Goal: Navigation & Orientation: Find specific page/section

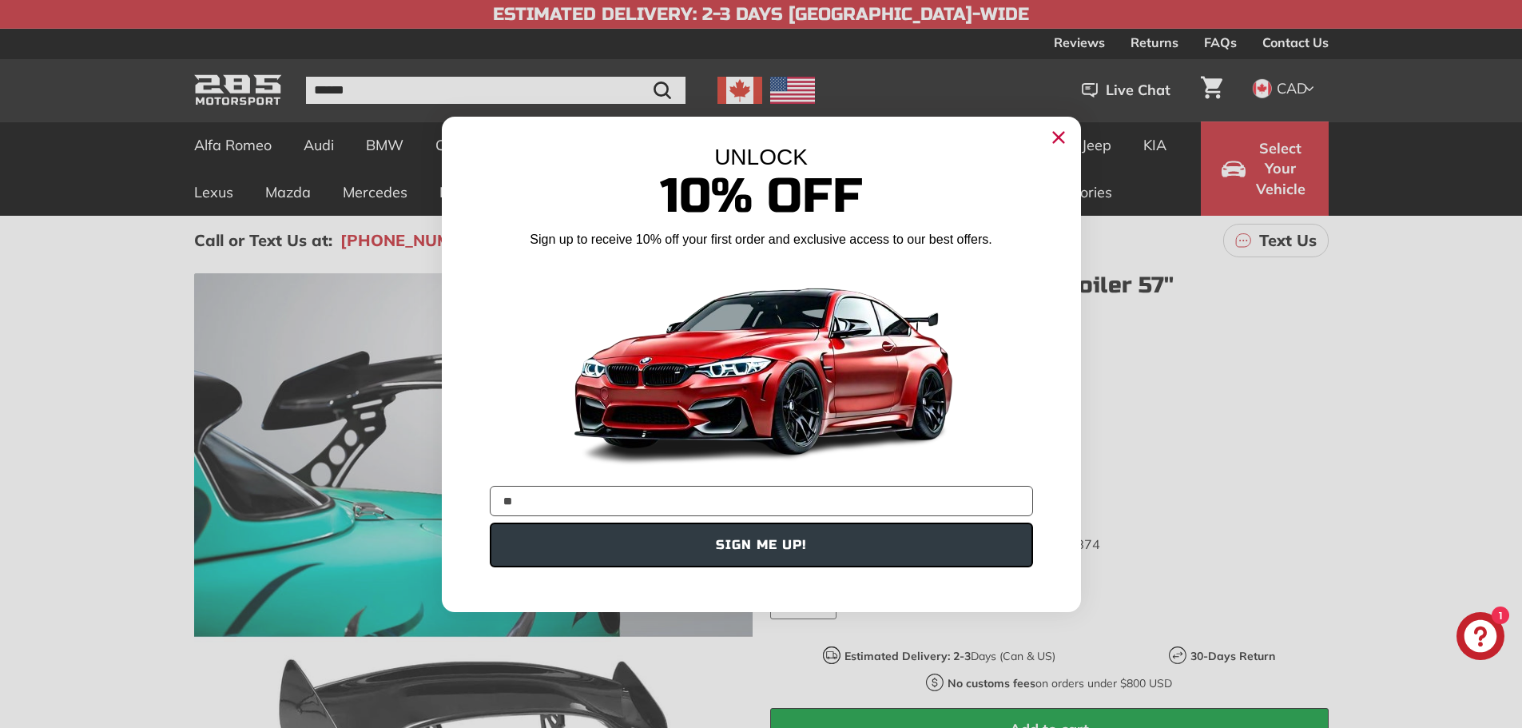
type input "*"
click at [1053, 136] on icon "Close dialog" at bounding box center [1059, 138] width 26 height 26
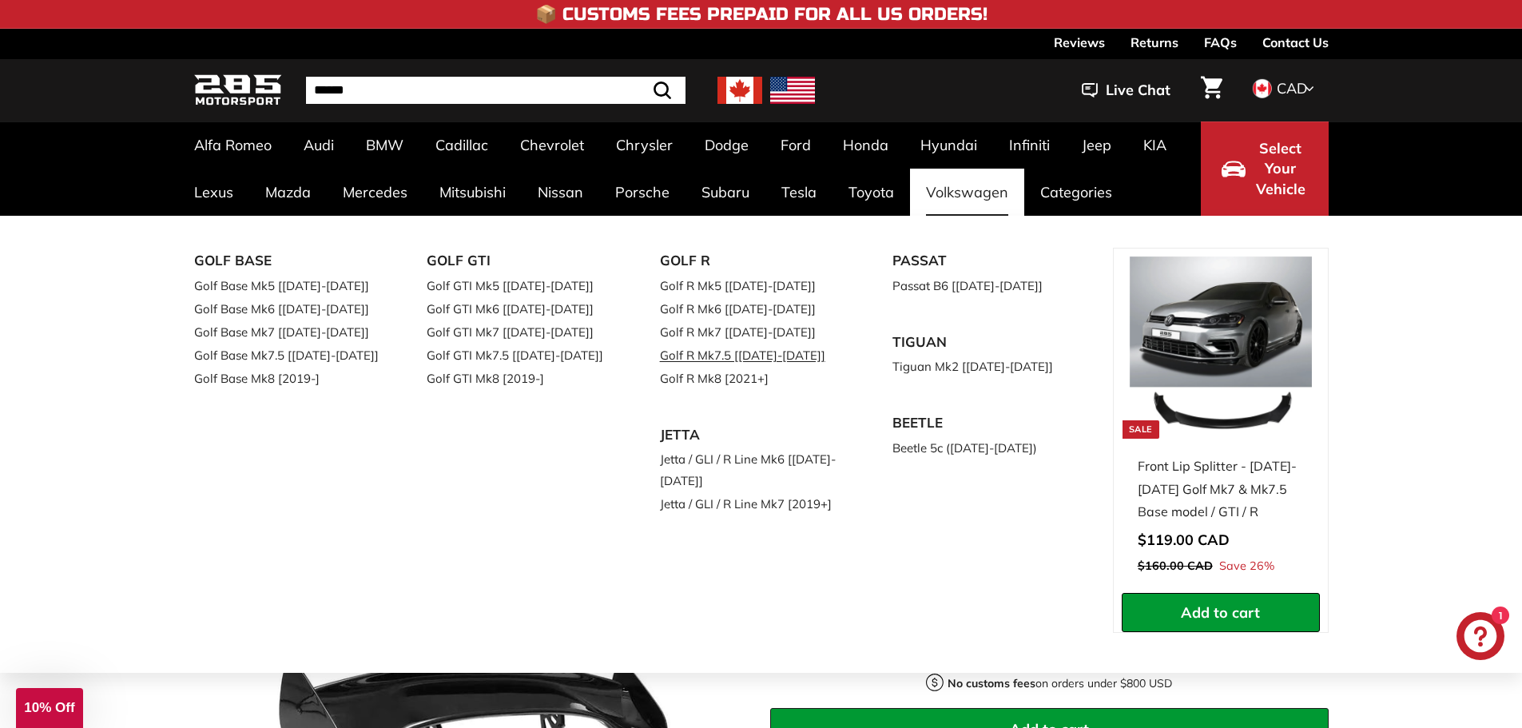
click at [728, 355] on link "Golf R Mk7.5 [[DATE]-[DATE]]" at bounding box center [754, 355] width 189 height 23
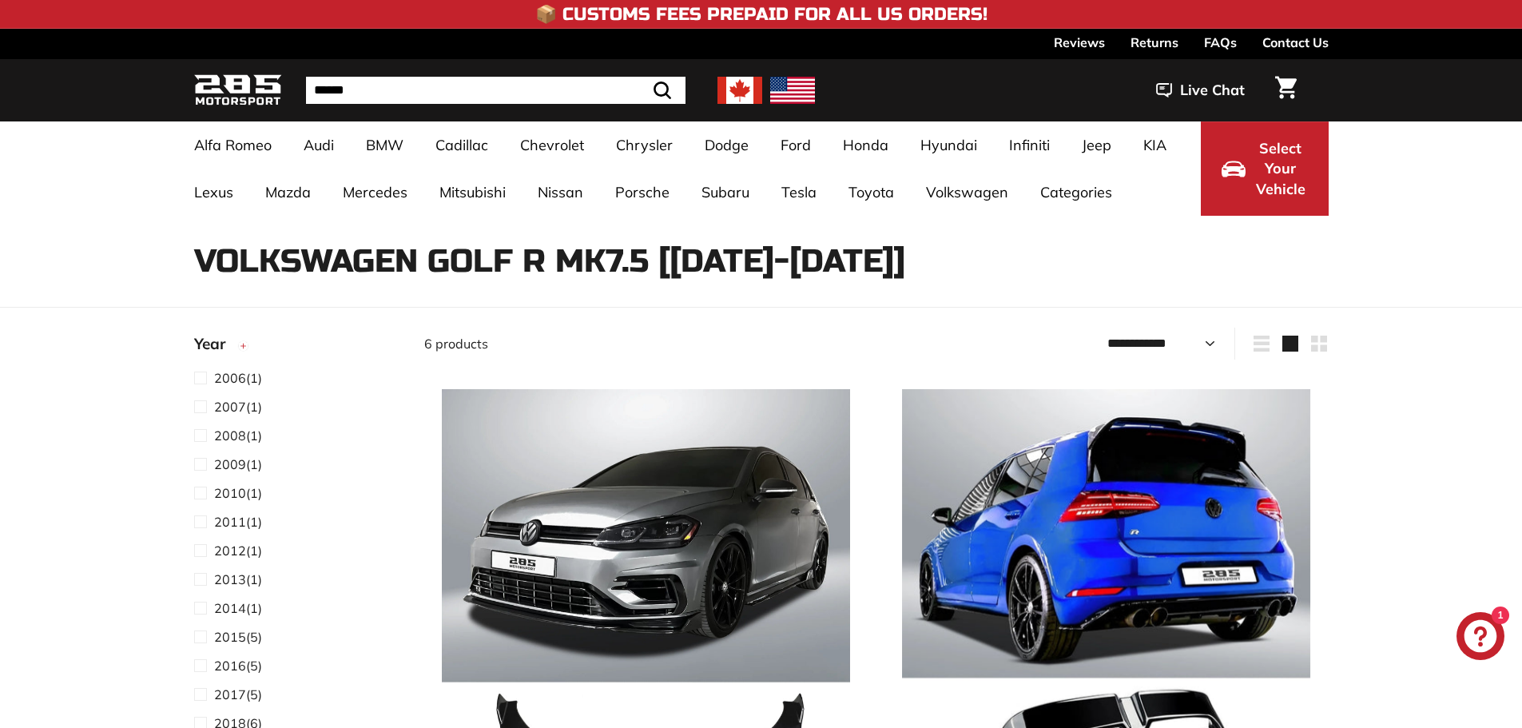
select select "**********"
